Goal: Use online tool/utility: Utilize a website feature to perform a specific function

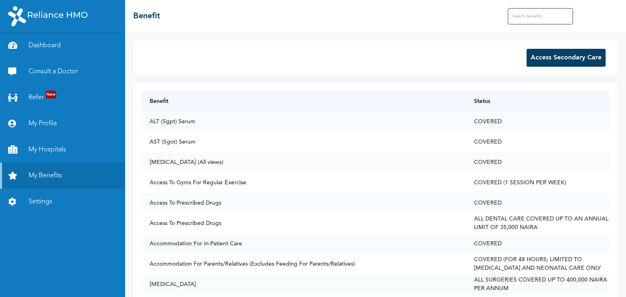
click at [546, 59] on button "Access Secondary Care" at bounding box center [565, 58] width 79 height 18
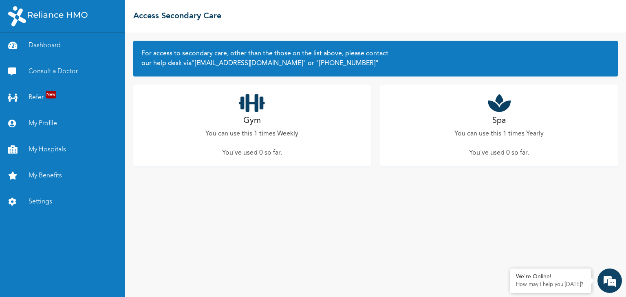
click at [504, 130] on p "You can use this 1 times Yearly" at bounding box center [498, 134] width 89 height 10
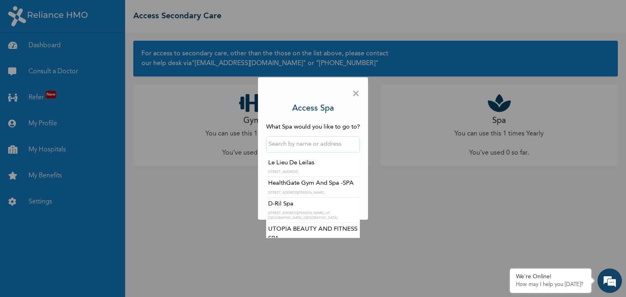
click at [330, 139] on input "text" at bounding box center [313, 144] width 94 height 16
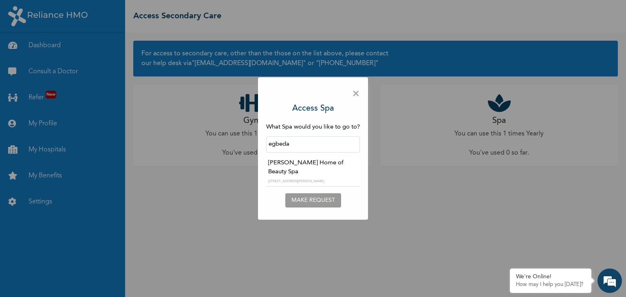
type input "egbeda"
click at [236, 184] on div "× Access Spa What Spa would you like to go to? egbeda ‹ [DATE] › Su Mo Tu We Th…" at bounding box center [313, 148] width 626 height 297
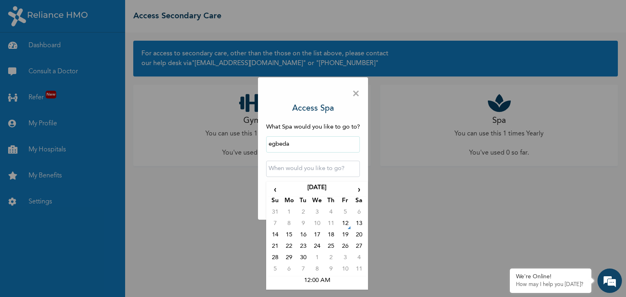
click at [295, 170] on input "text" at bounding box center [313, 169] width 94 height 16
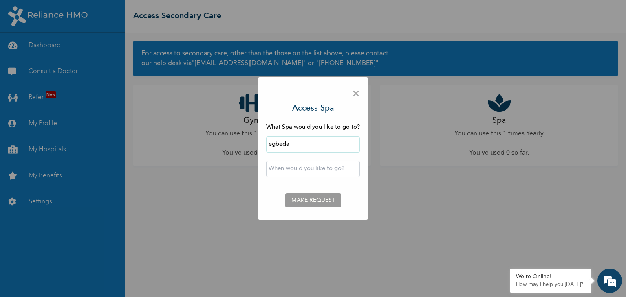
click at [360, 95] on span "×" at bounding box center [356, 94] width 8 height 17
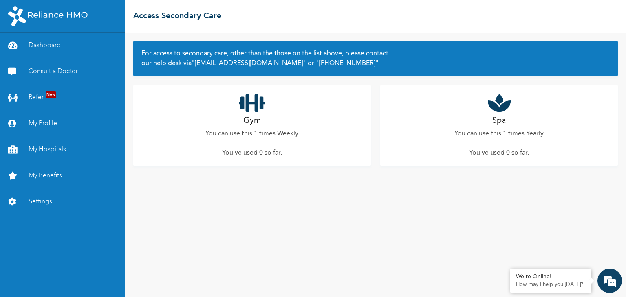
click at [261, 126] on div "Gym You can use this 1 times Weekly You've used 0 so far ." at bounding box center [252, 125] width 238 height 81
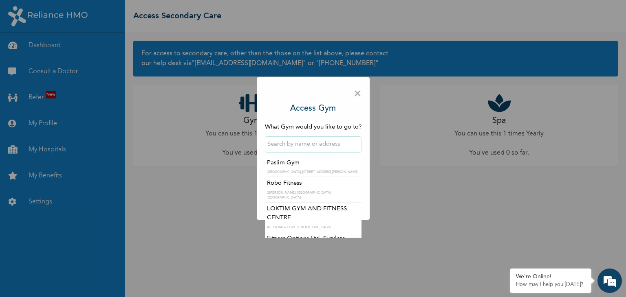
click at [296, 143] on input "text" at bounding box center [313, 144] width 97 height 16
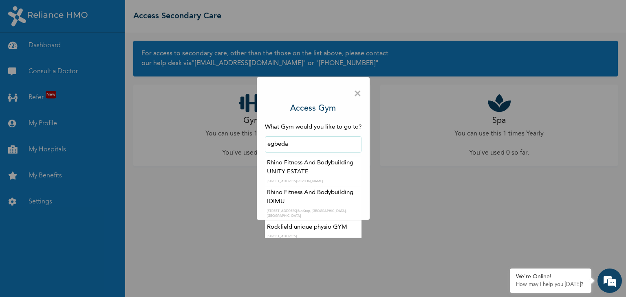
scroll to position [3, 0]
type input "egbeda"
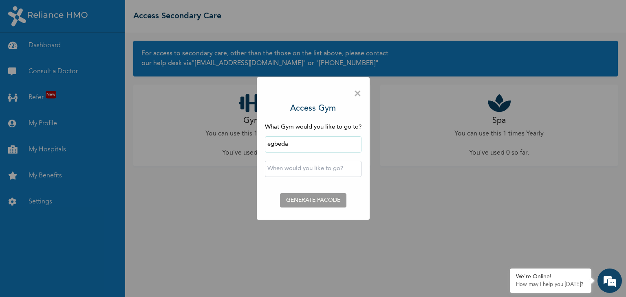
click at [357, 97] on span "×" at bounding box center [358, 94] width 8 height 17
